Goal: Information Seeking & Learning: Learn about a topic

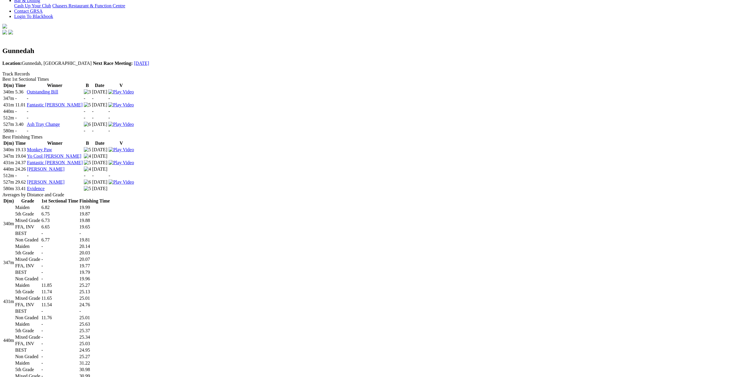
scroll to position [148, 0]
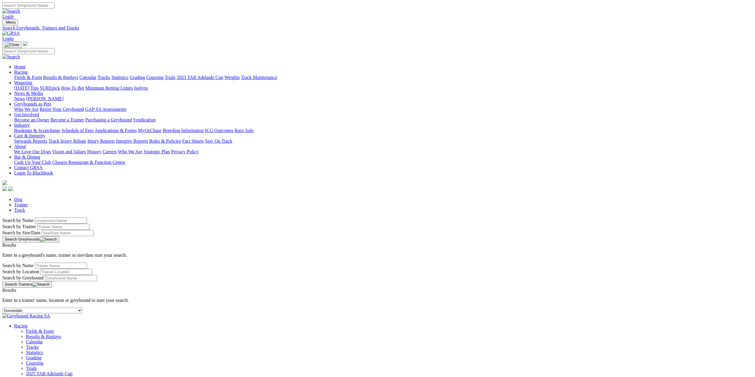
click at [82, 308] on select "-- Select track-- Albion Park Angle Park Ballarat Bathurst Bendigo Broken Hill …" at bounding box center [42, 311] width 80 height 6
select select "ladbrokes-q2-parklands"
click at [82, 308] on select "-- Select track-- Albion Park Angle Park Ballarat Bathurst Bendigo Broken Hill …" at bounding box center [42, 311] width 80 height 6
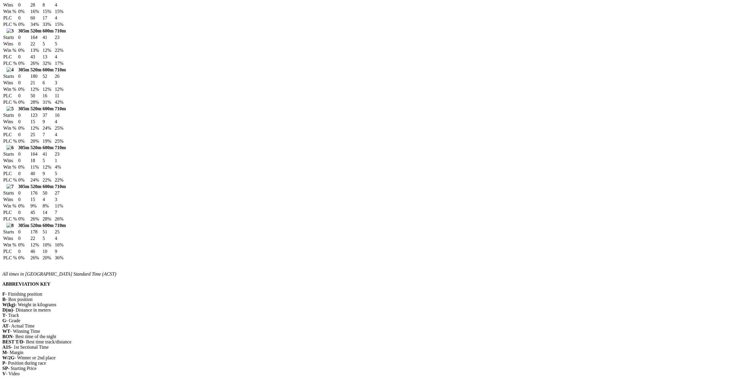
scroll to position [738, 0]
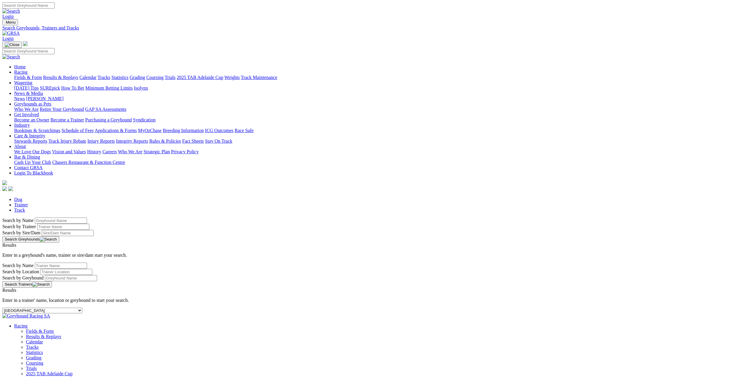
click at [82, 308] on select "-- Select track-- Albion Park Angle Park Ballarat Bathurst Bendigo Broken Hill …" at bounding box center [42, 311] width 80 height 6
select select "launceston"
click at [82, 308] on select "-- Select track-- Albion Park Angle Park Ballarat Bathurst Bendigo Broken Hill …" at bounding box center [42, 311] width 80 height 6
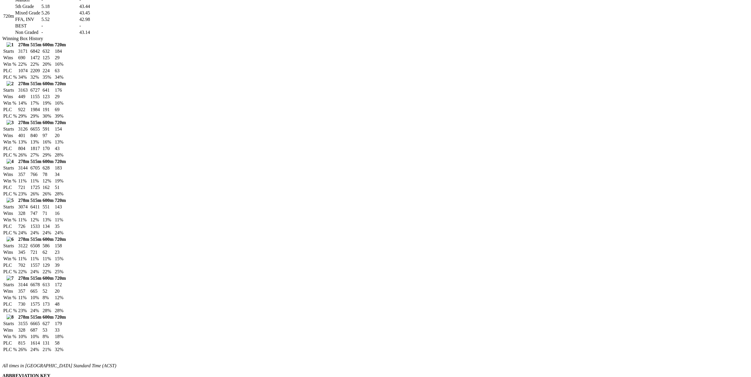
scroll to position [443, 0]
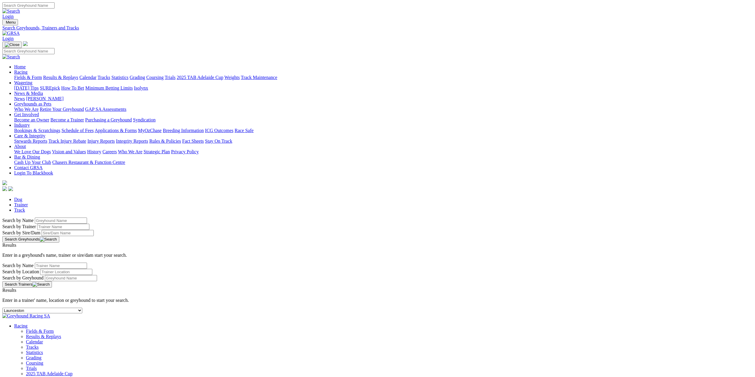
click at [82, 308] on select "-- Select track-- [GEOGRAPHIC_DATA] [GEOGRAPHIC_DATA] [GEOGRAPHIC_DATA] [GEOGRA…" at bounding box center [42, 311] width 80 height 6
select select "nowra"
click at [82, 308] on select "-- Select track-- Albion Park Angle Park Ballarat Bathurst Bendigo Broken Hill …" at bounding box center [42, 311] width 80 height 6
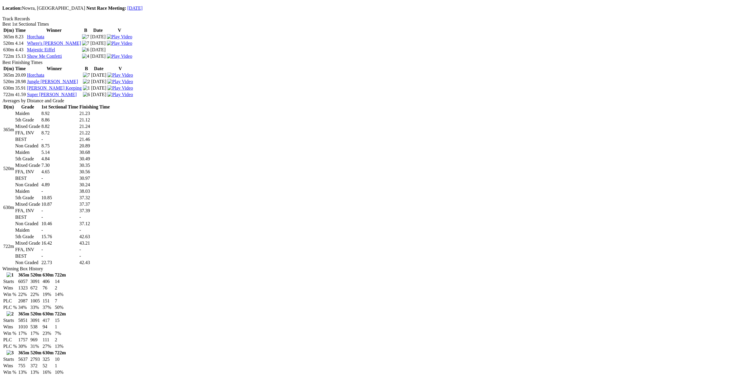
scroll to position [207, 0]
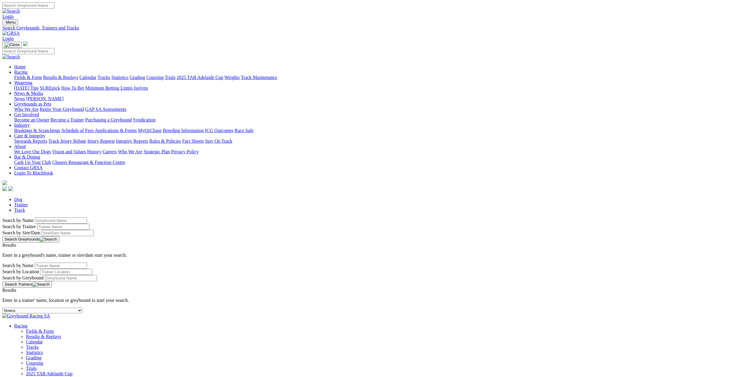
click at [227, 308] on div "-- Select track-- [GEOGRAPHIC_DATA] [GEOGRAPHIC_DATA] [GEOGRAPHIC_DATA] [GEOGRA…" at bounding box center [377, 311] width 751 height 6
click at [82, 308] on select "-- Select track-- [GEOGRAPHIC_DATA] [GEOGRAPHIC_DATA] [GEOGRAPHIC_DATA] [GEOGRA…" at bounding box center [42, 311] width 80 height 6
select select "angle-park"
click at [82, 308] on select "-- Select track-- [GEOGRAPHIC_DATA] [GEOGRAPHIC_DATA] [GEOGRAPHIC_DATA] [GEOGRA…" at bounding box center [42, 311] width 80 height 6
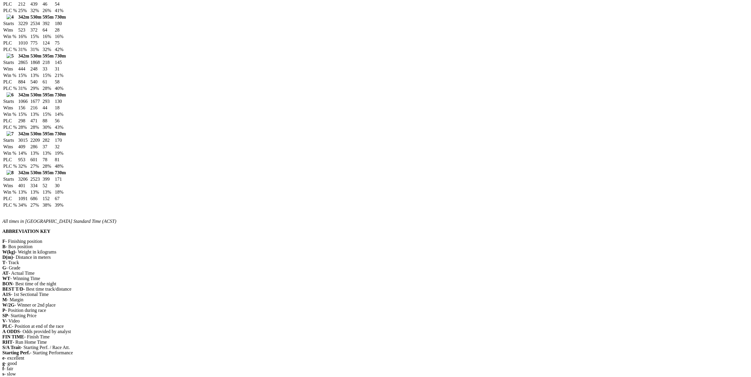
scroll to position [708, 0]
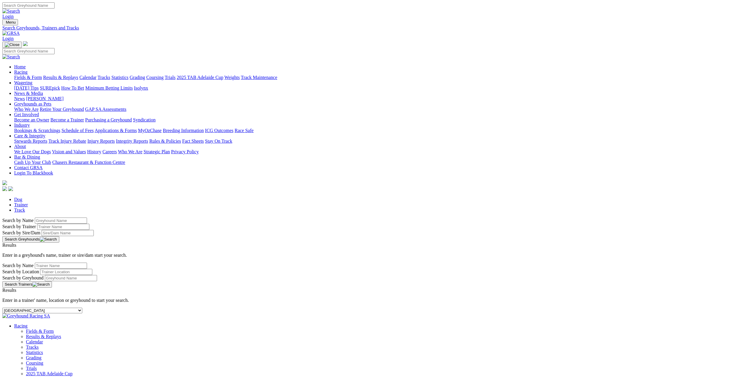
click at [82, 308] on select "-- Select track-- Albion Park Angle Park Ballarat Bathurst Bendigo Broken Hill …" at bounding box center [42, 311] width 80 height 6
select select "sandown"
click at [82, 308] on select "-- Select track-- Albion Park Angle Park Ballarat Bathurst Bendigo Broken Hill …" at bounding box center [42, 311] width 80 height 6
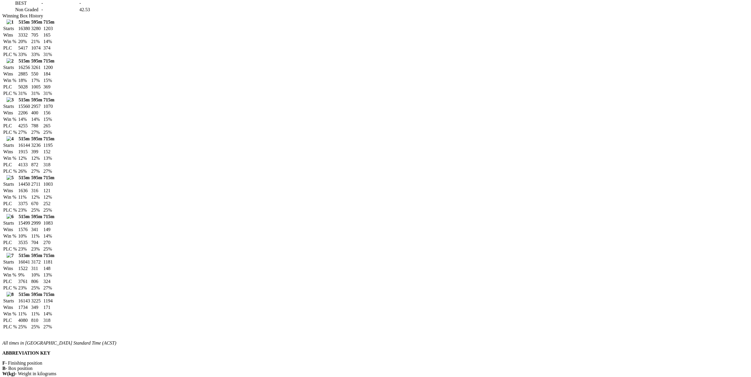
scroll to position [590, 0]
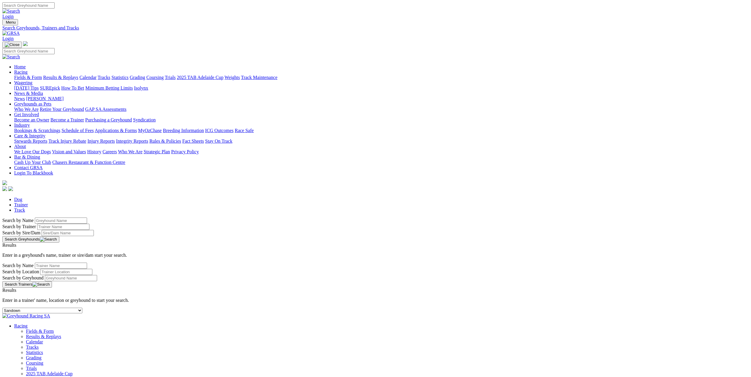
click at [25, 208] on link "Track" at bounding box center [19, 210] width 11 height 5
click at [82, 308] on select "-- Select track-- Albion Park Angle Park Ballarat Bathurst Bendigo Broken Hill …" at bounding box center [42, 311] width 80 height 6
select select "maitland"
click at [82, 308] on select "-- Select track-- Albion Park Angle Park Ballarat Bathurst Bendigo Broken Hill …" at bounding box center [42, 311] width 80 height 6
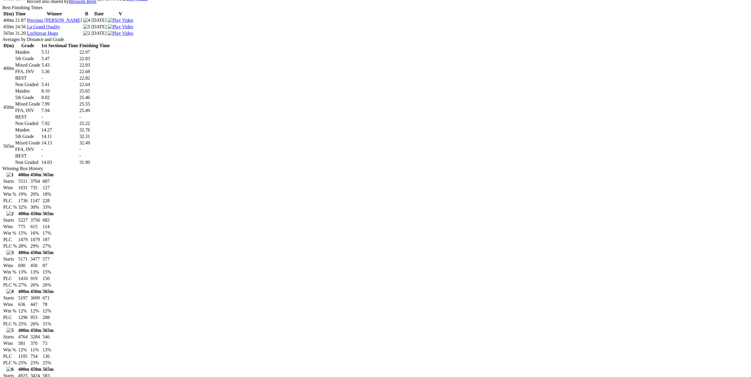
scroll to position [502, 0]
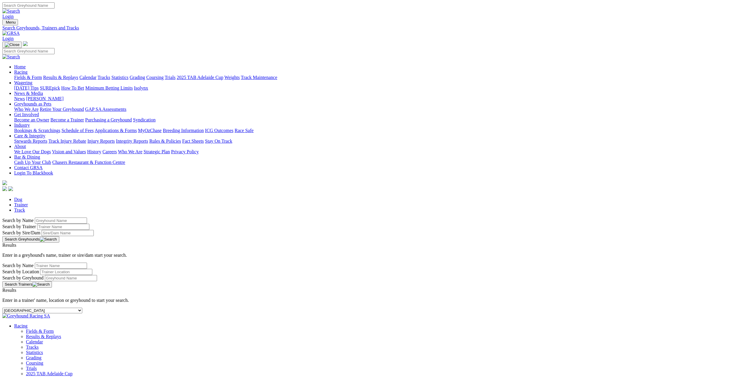
click at [255, 308] on div "-- Select track-- [GEOGRAPHIC_DATA] [GEOGRAPHIC_DATA] [GEOGRAPHIC_DATA] [GEOGRA…" at bounding box center [377, 311] width 751 height 6
click at [82, 308] on select "-- Select track-- Albion Park Angle Park Ballarat Bathurst Bendigo Broken Hill …" at bounding box center [42, 311] width 80 height 6
select select "ladbrokes-q2-parklands"
click at [82, 308] on select "-- Select track-- Albion Park Angle Park Ballarat Bathurst Bendigo Broken Hill …" at bounding box center [42, 311] width 80 height 6
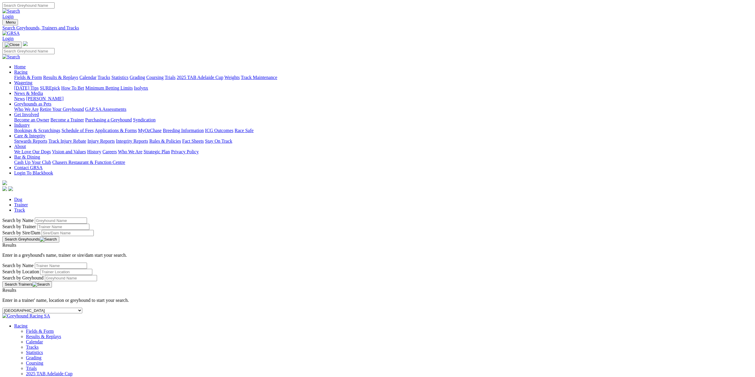
select select "launceston"
click at [82, 308] on select "-- Select track-- Albion Park Angle Park Ballarat Bathurst Bendigo Broken Hill …" at bounding box center [42, 311] width 80 height 6
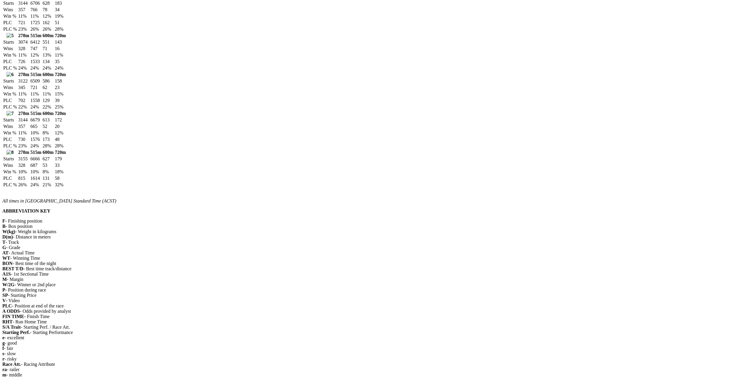
scroll to position [679, 0]
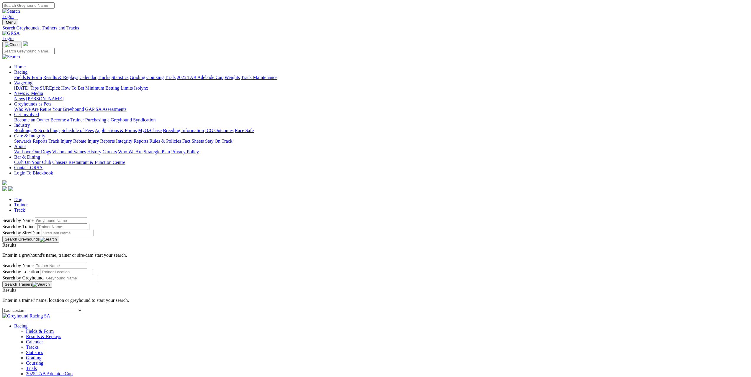
click at [25, 208] on link "Track" at bounding box center [19, 210] width 11 height 5
click at [82, 308] on select "-- Select track-- Albion Park Angle Park Ballarat Bathurst Bendigo Broken Hill …" at bounding box center [42, 311] width 80 height 6
select select "nowra"
click at [82, 308] on select "-- Select track-- [GEOGRAPHIC_DATA] [GEOGRAPHIC_DATA] [GEOGRAPHIC_DATA] [GEOGRA…" at bounding box center [42, 311] width 80 height 6
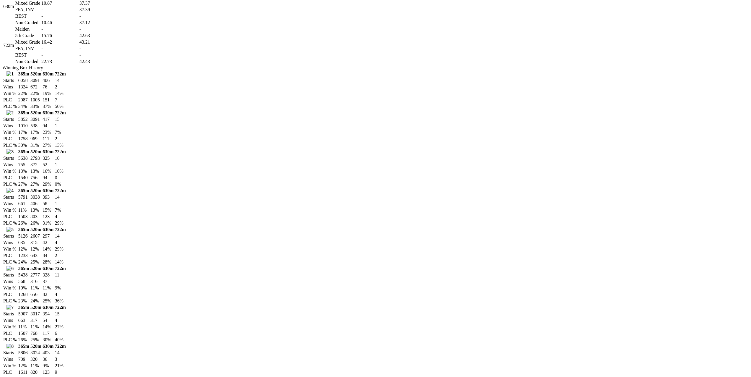
scroll to position [590, 0]
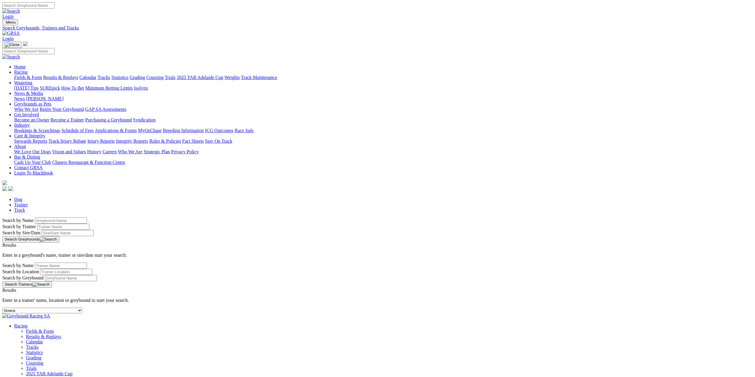
click at [82, 308] on select "-- Select track-- Albion Park Angle Park Ballarat Bathurst Bendigo Broken Hill …" at bounding box center [42, 311] width 80 height 6
select select "sandown"
click at [82, 308] on select "-- Select track-- [GEOGRAPHIC_DATA] [GEOGRAPHIC_DATA] [GEOGRAPHIC_DATA] [GEOGRA…" at bounding box center [42, 311] width 80 height 6
click at [316, 197] on ul "Dog Trainer Track" at bounding box center [377, 205] width 751 height 16
click at [324, 308] on div "-- Select track-- [GEOGRAPHIC_DATA] [GEOGRAPHIC_DATA] [GEOGRAPHIC_DATA] [GEOGRA…" at bounding box center [377, 311] width 751 height 6
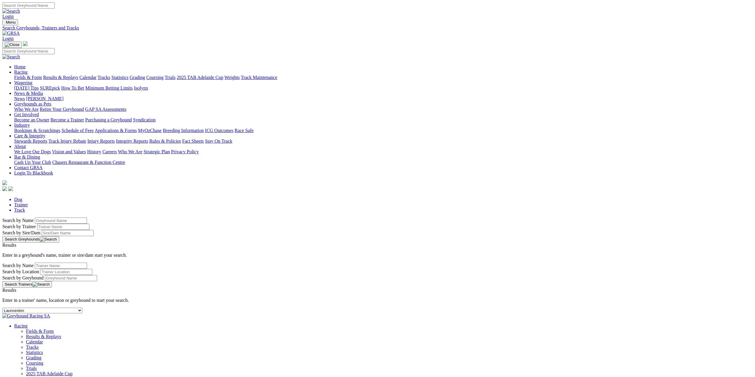
click at [82, 308] on select "-- Select track-- Albion Park Angle Park Ballarat Bathurst Bendigo Broken Hill …" at bounding box center [42, 311] width 80 height 6
select select "maitland"
click at [82, 308] on select "-- Select track-- Albion Park Angle Park Ballarat Bathurst Bendigo Broken Hill …" at bounding box center [42, 311] width 80 height 6
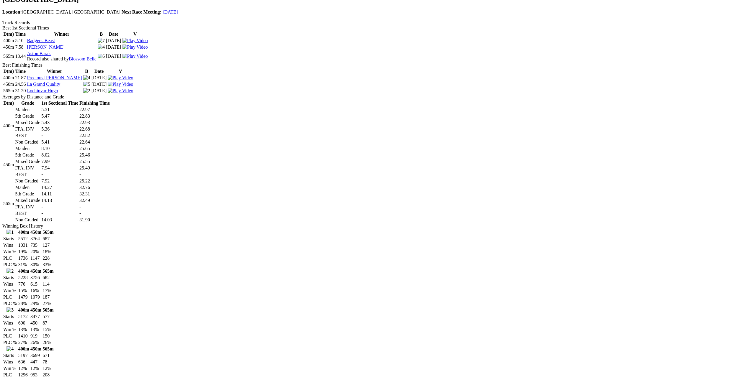
scroll to position [207, 0]
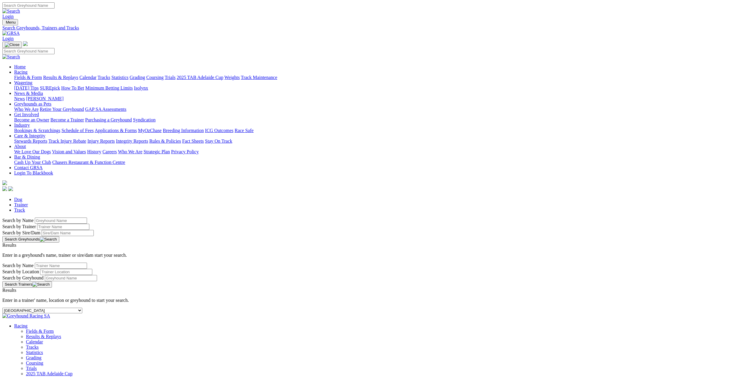
click at [82, 308] on select "-- Select track-- [GEOGRAPHIC_DATA] [GEOGRAPHIC_DATA] [GEOGRAPHIC_DATA] [GEOGRA…" at bounding box center [42, 311] width 80 height 6
select select "ladbrokes-q2-parklands"
click at [82, 308] on select "-- Select track-- Albion Park Angle Park Ballarat Bathurst Bendigo Broken Hill …" at bounding box center [42, 311] width 80 height 6
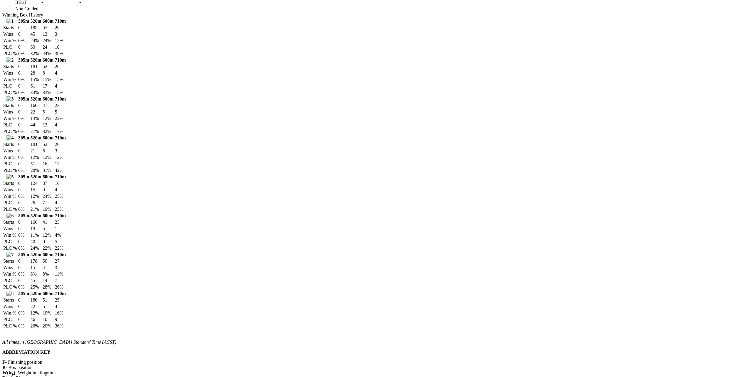
scroll to position [620, 0]
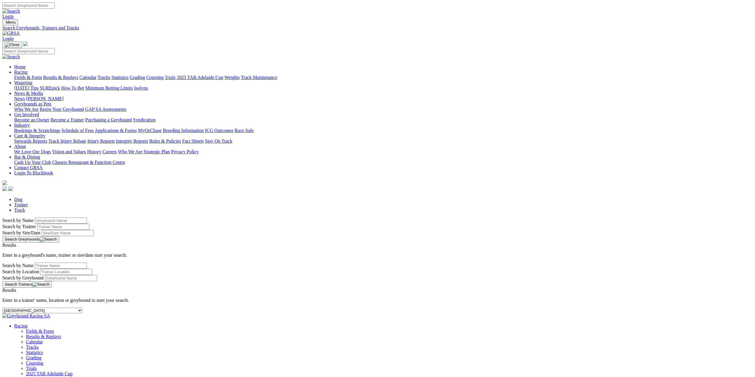
click at [82, 308] on select "-- Select track-- Albion Park Angle Park Ballarat Bathurst Bendigo Broken Hill …" at bounding box center [42, 311] width 80 height 6
select select "launceston"
click at [82, 308] on select "-- Select track-- Albion Park Angle Park Ballarat Bathurst Bendigo Broken Hill …" at bounding box center [42, 311] width 80 height 6
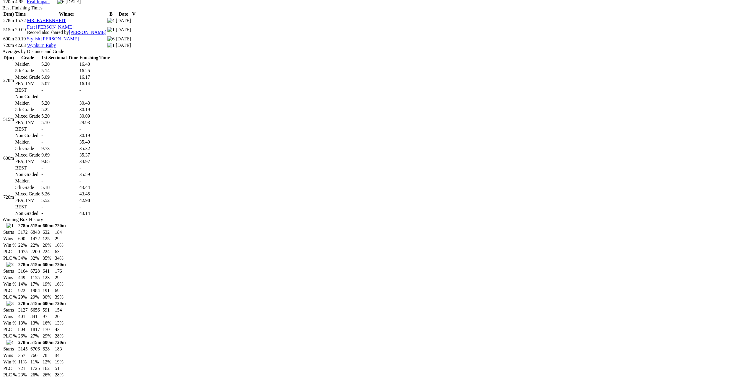
scroll to position [266, 0]
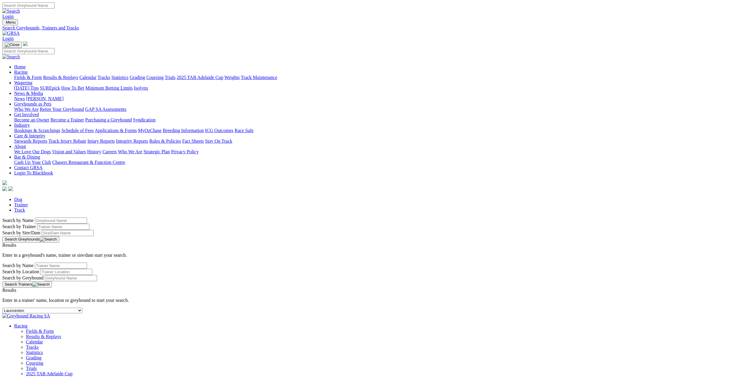
click at [228, 308] on div "-- Select track-- Albion Park Angle Park Ballarat Bathurst Bendigo Broken Hill …" at bounding box center [377, 311] width 751 height 6
click at [82, 308] on select "-- Select track-- Albion Park Angle Park Ballarat Bathurst Bendigo Broken Hill …" at bounding box center [42, 311] width 80 height 6
select select "sandown"
click at [82, 308] on select "-- Select track-- Albion Park Angle Park Ballarat Bathurst Bendigo Broken Hill …" at bounding box center [42, 311] width 80 height 6
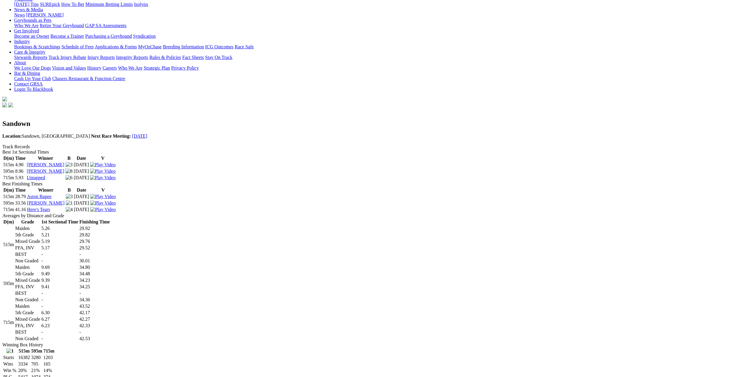
scroll to position [89, 0]
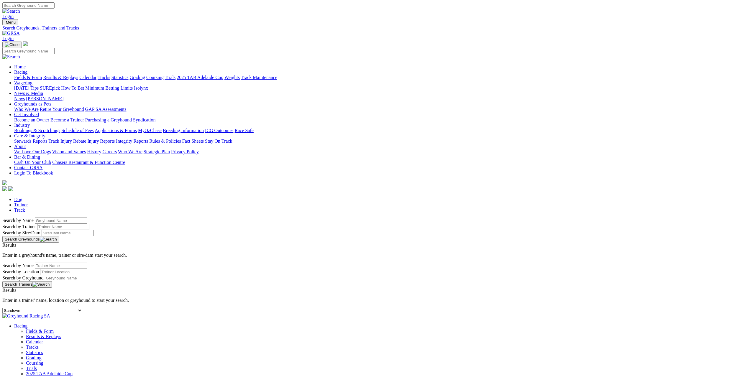
click at [82, 308] on select "-- Select track-- Albion Park Angle Park Ballarat Bathurst Bendigo Broken Hill …" at bounding box center [42, 311] width 80 height 6
select select "maitland"
click at [82, 308] on select "-- Select track-- Albion Park Angle Park Ballarat Bathurst Bendigo Broken Hill …" at bounding box center [42, 311] width 80 height 6
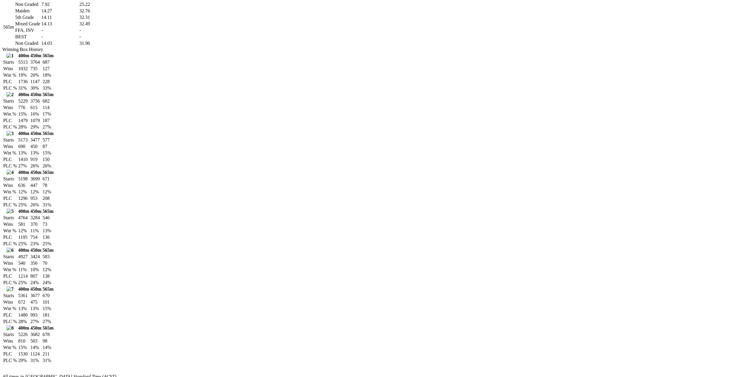
scroll to position [354, 0]
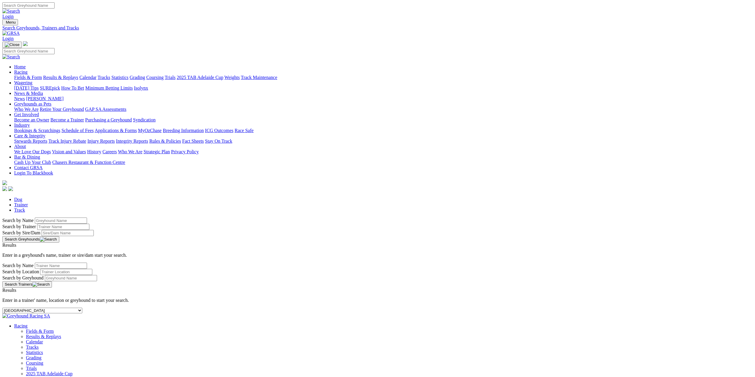
click at [82, 308] on select "-- Select track-- Albion Park Angle Park Ballarat Bathurst Bendigo Broken Hill …" at bounding box center [42, 311] width 80 height 6
select select "cranbourne"
click at [82, 308] on select "-- Select track-- Albion Park Angle Park Ballarat Bathurst Bendigo Broken Hill …" at bounding box center [42, 311] width 80 height 6
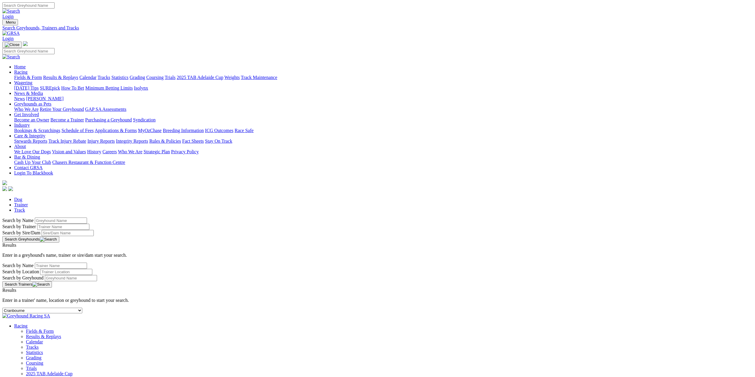
select select "ladbrokes-q-straight"
click at [82, 308] on select "-- Select track-- Albion Park Angle Park Ballarat Bathurst Bendigo Broken Hill …" at bounding box center [42, 311] width 80 height 6
select select "launceston"
click at [82, 308] on select "-- Select track-- Albion Park Angle Park Ballarat Bathurst Bendigo Broken Hill …" at bounding box center [42, 311] width 80 height 6
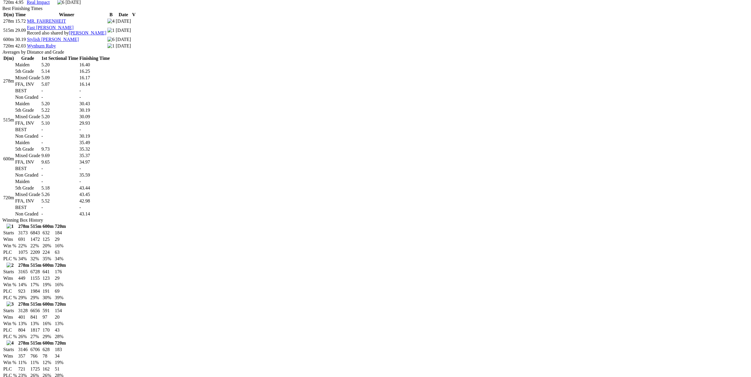
scroll to position [266, 0]
